Goal: Task Accomplishment & Management: Manage account settings

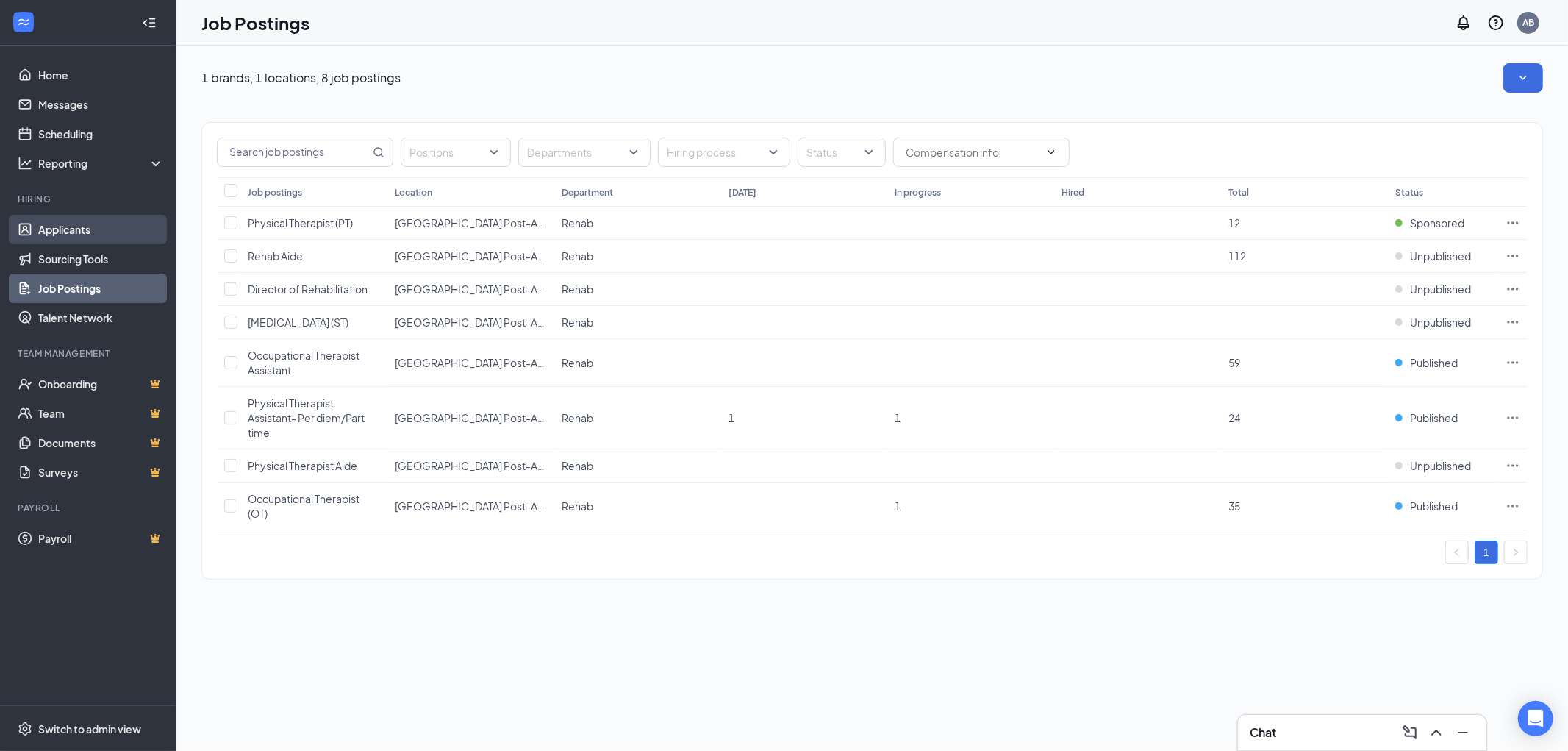
click at [84, 241] on link "Applicants" at bounding box center [101, 229] width 126 height 30
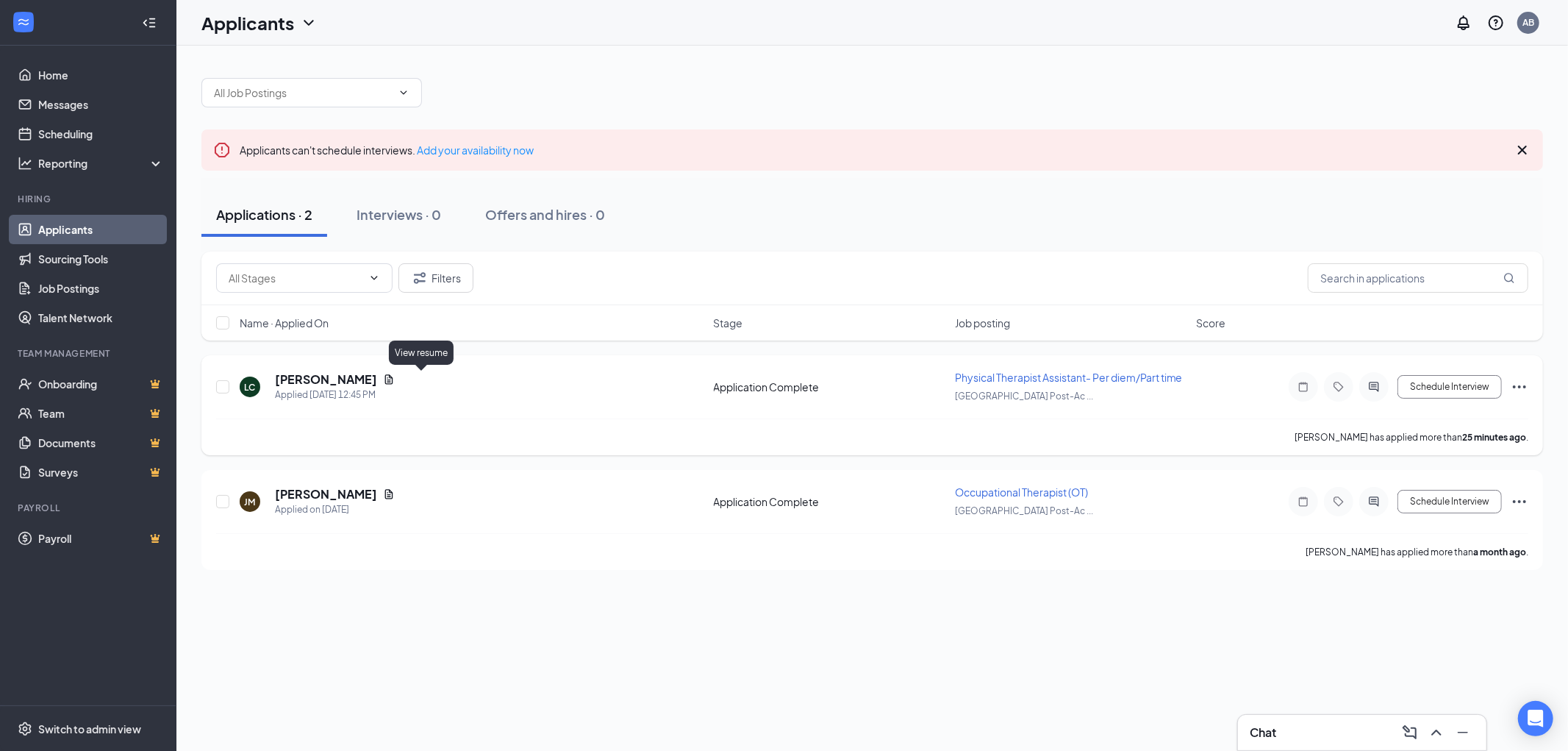
click at [395, 380] on icon "Document" at bounding box center [389, 380] width 11 height 11
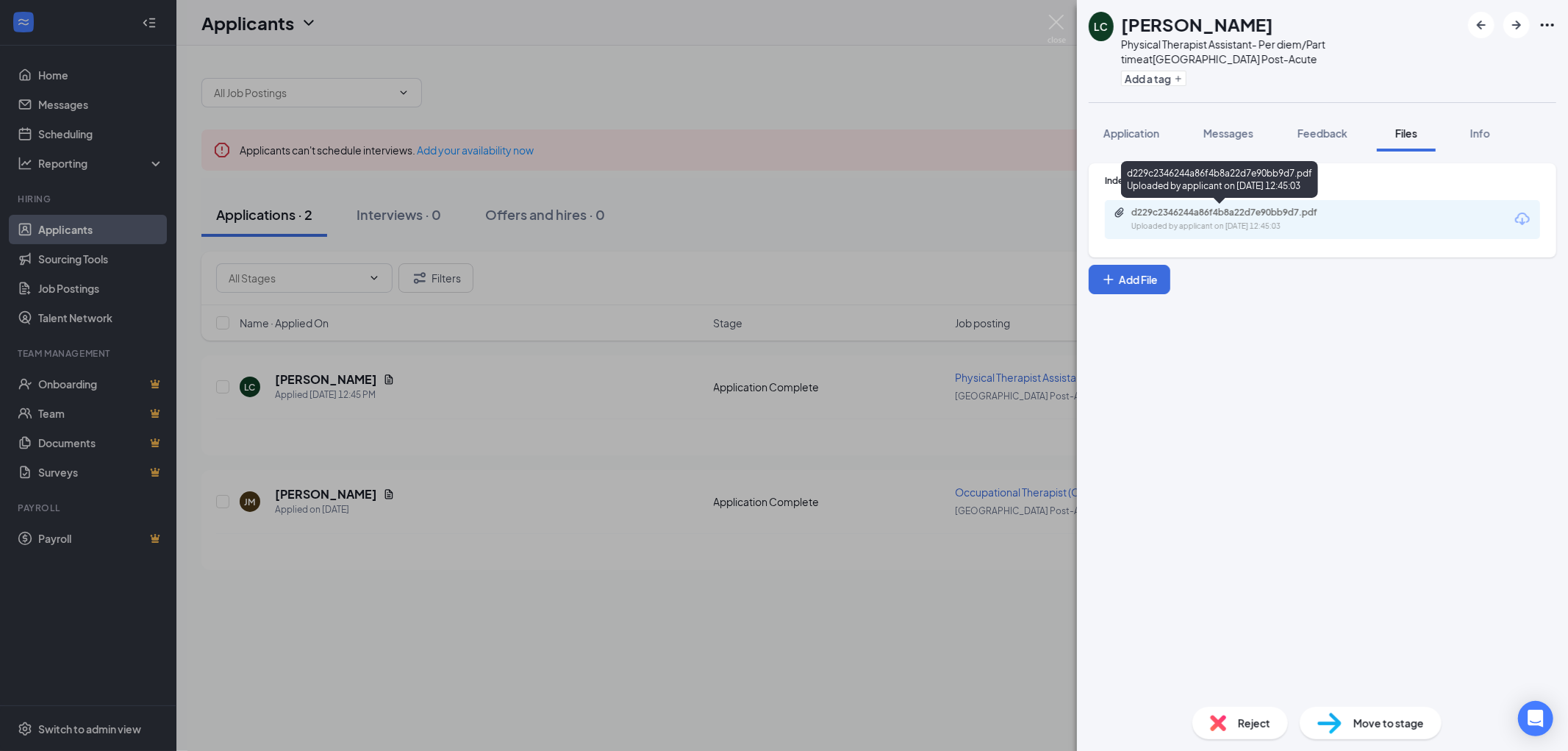
click at [1195, 227] on div "Uploaded by applicant on [DATE] 12:45:03" at bounding box center [1242, 227] width 221 height 11
click at [971, 105] on div "LC [PERSON_NAME] Physical Therapist Assistant- Per diem/Part time at [GEOGRAPHI…" at bounding box center [784, 375] width 1568 height 751
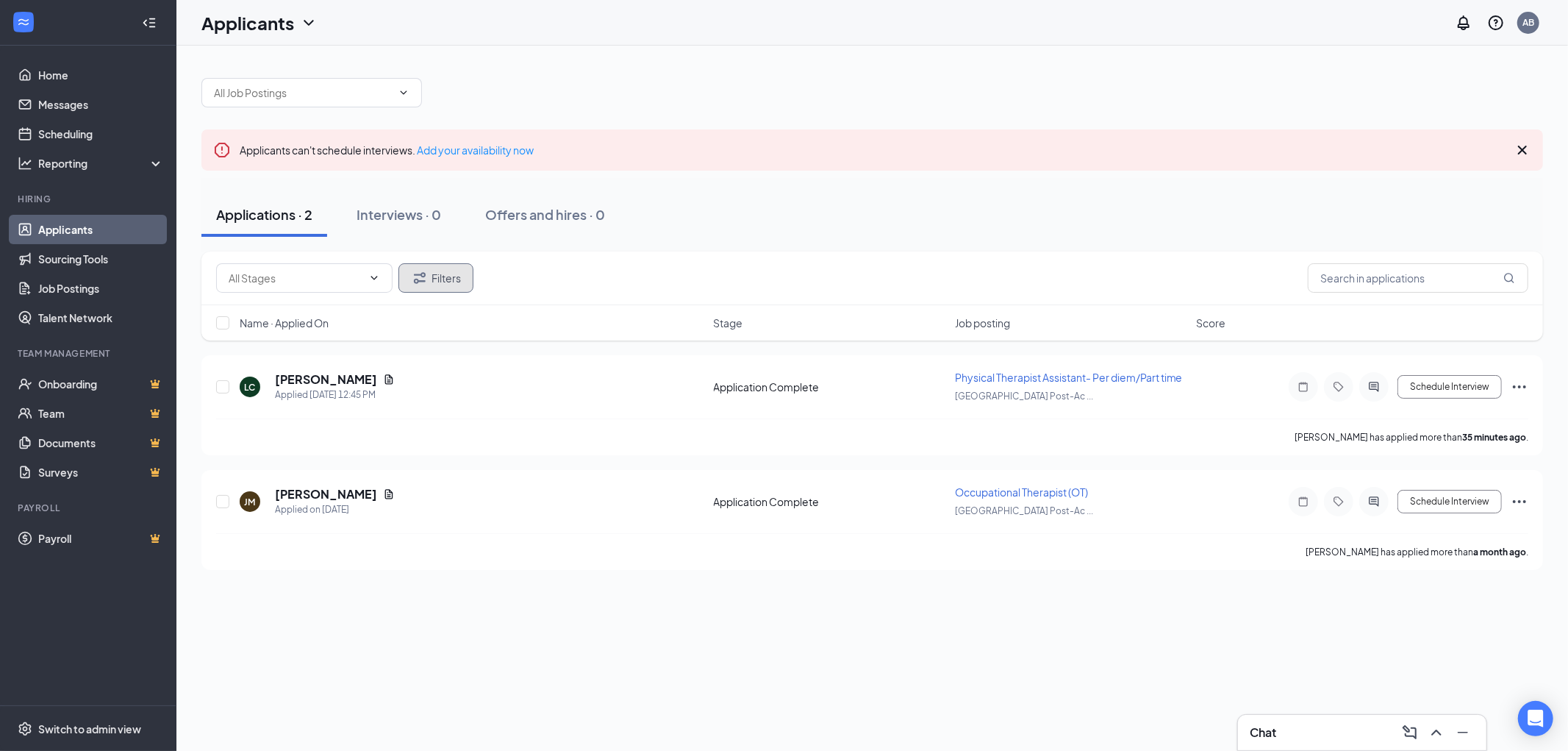
click at [424, 277] on icon "Filter" at bounding box center [420, 278] width 18 height 18
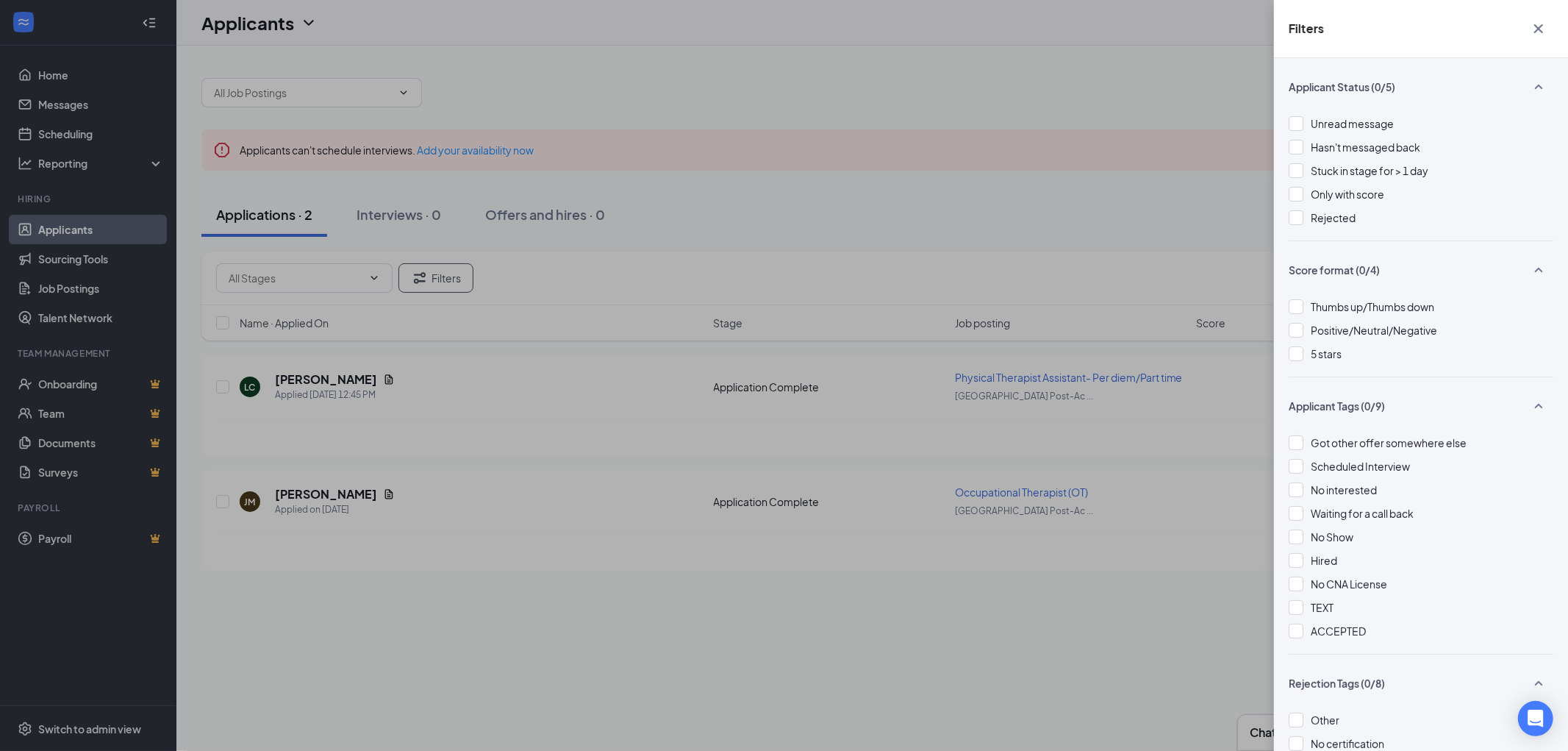
drag, startPoint x: 270, startPoint y: 263, endPoint x: 276, endPoint y: 270, distance: 9.2
click at [276, 267] on div "Filters Applicant Status (0/5) Unread message Hasn't messaged back Stuck in sta…" at bounding box center [784, 375] width 1568 height 751
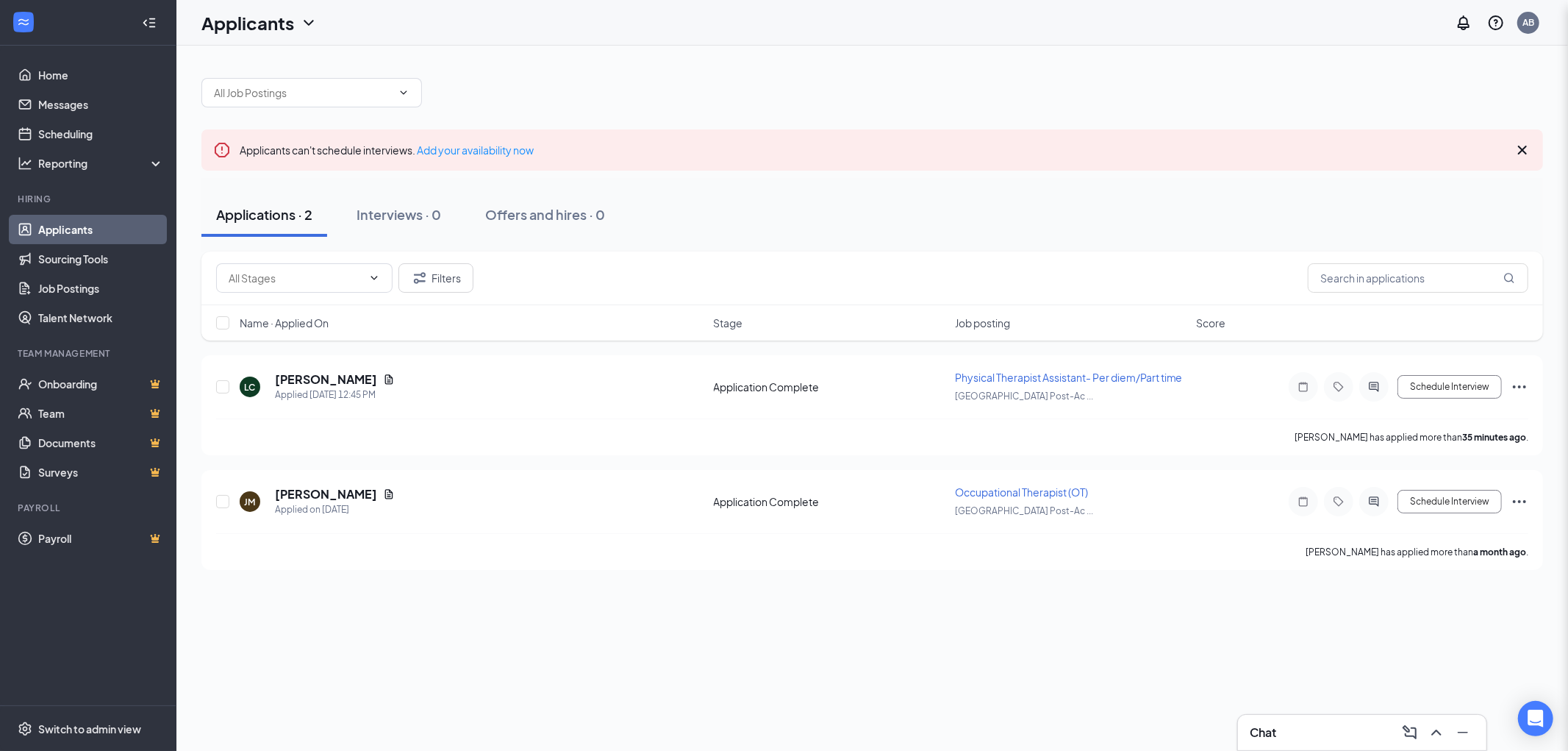
click at [277, 276] on div "Filters Applicant Status (0/5) Unread message Hasn't messaged back Stuck in sta…" at bounding box center [784, 375] width 1568 height 751
click at [277, 276] on input "text" at bounding box center [295, 278] width 134 height 16
click at [343, 299] on div "Application Complete (39)" at bounding box center [303, 305] width 125 height 16
type input "Application Complete (39)"
click at [347, 269] on span "Application Complete (39) Application Complete (39)" at bounding box center [304, 278] width 176 height 30
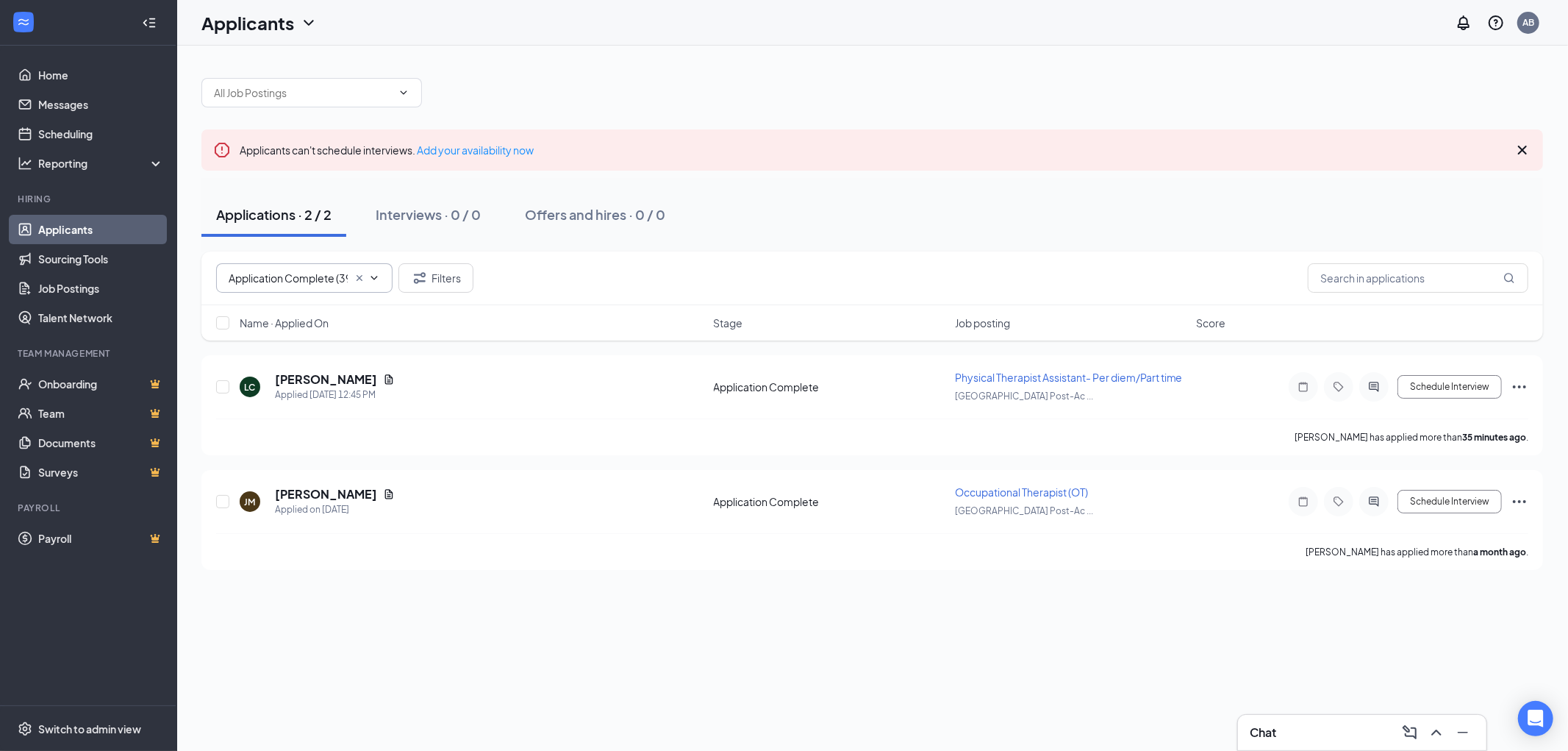
click at [371, 272] on icon "ChevronDown" at bounding box center [374, 278] width 11 height 11
click at [1417, 275] on input "text" at bounding box center [1419, 278] width 221 height 30
type input "[PERSON_NAME]"
